Goal: Task Accomplishment & Management: Manage account settings

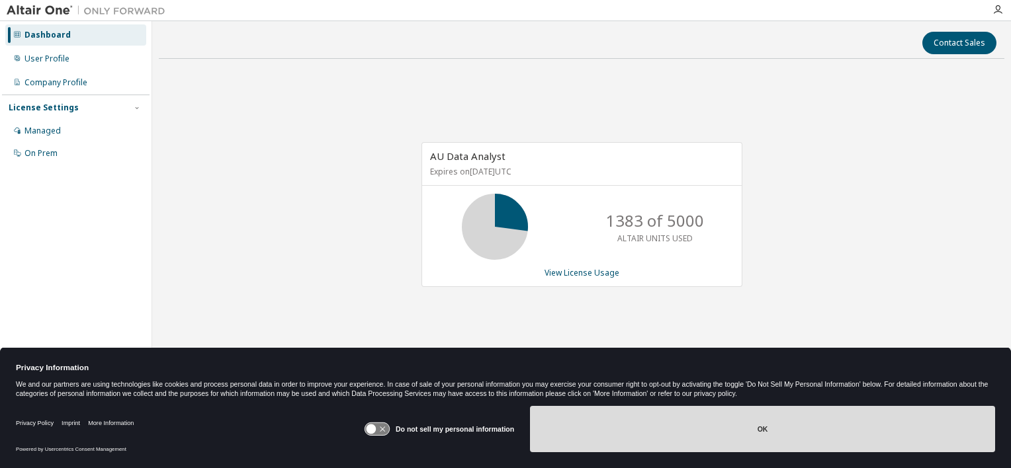
click at [634, 435] on button "OK" at bounding box center [762, 429] width 465 height 46
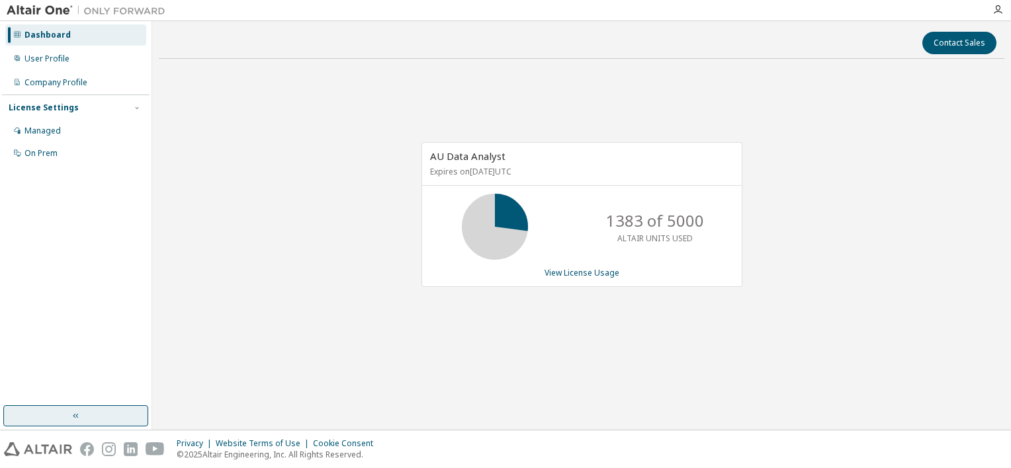
click at [89, 423] on button "button" at bounding box center [75, 416] width 145 height 21
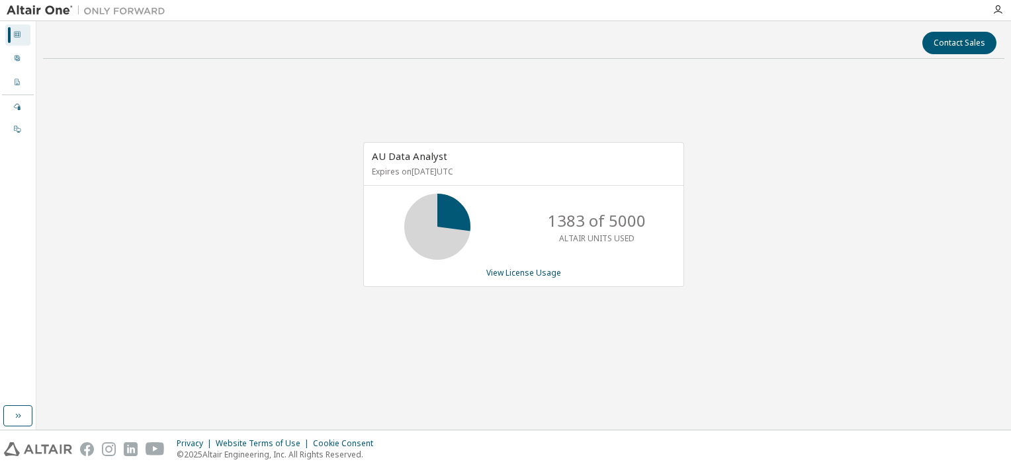
click at [39, 14] on img at bounding box center [89, 10] width 165 height 13
click at [10, 56] on div "User Profile" at bounding box center [17, 58] width 25 height 21
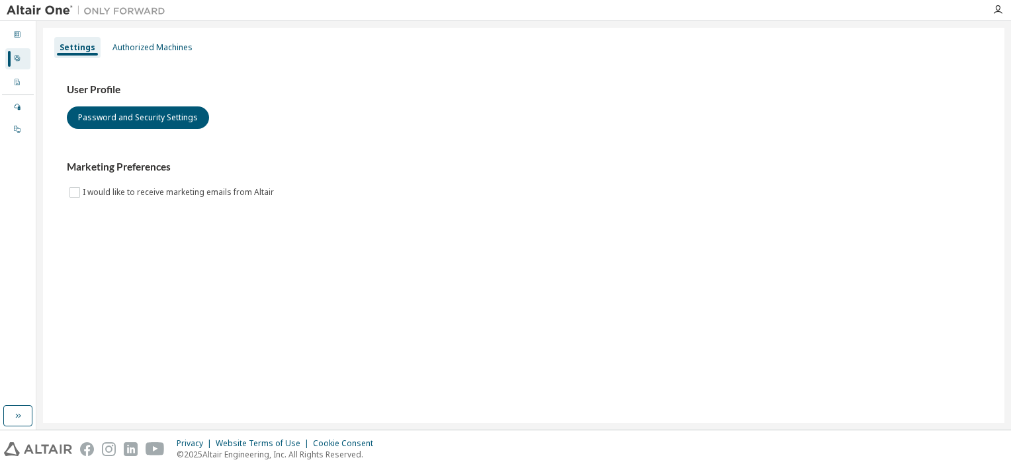
click at [30, 89] on div "Dashboard User Profile Company Profile License Settings Managed On Prem" at bounding box center [18, 82] width 32 height 118
click at [11, 79] on div "Company Profile" at bounding box center [17, 82] width 25 height 21
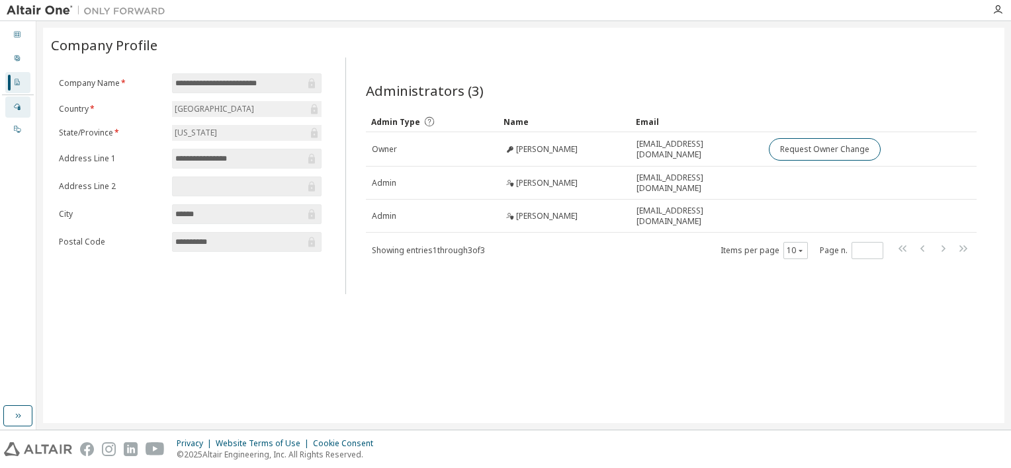
click at [10, 114] on div "Managed" at bounding box center [17, 107] width 25 height 21
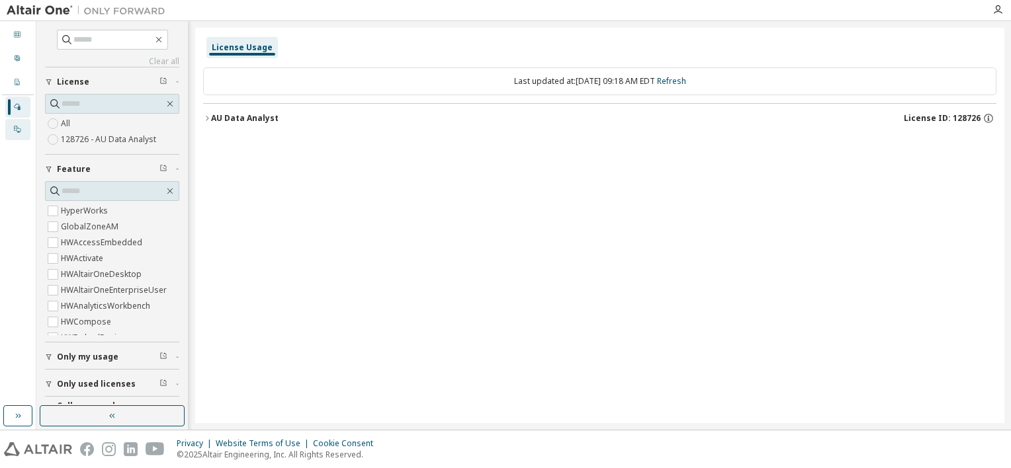
click at [13, 130] on div "On Prem" at bounding box center [17, 129] width 25 height 21
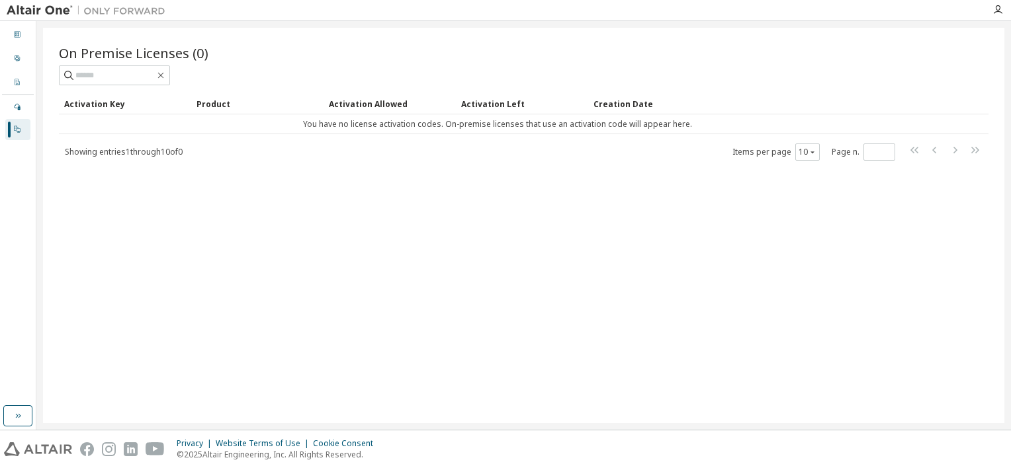
click at [45, 8] on img at bounding box center [89, 10] width 165 height 13
click at [58, 451] on img at bounding box center [38, 450] width 68 height 14
